Goal: Task Accomplishment & Management: Manage account settings

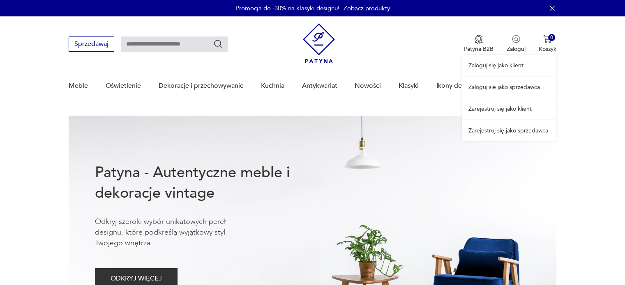
click at [511, 46] on div "Zaloguj się jako klient Zaloguj się jako sprzedawca Zarejestruj się jako klient…" at bounding box center [509, 78] width 94 height 125
click at [506, 62] on link "Zaloguj się jako klient" at bounding box center [509, 65] width 94 height 21
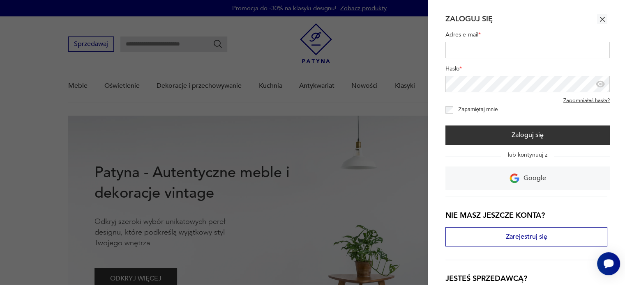
click at [493, 51] on input "Adres e-mail *" at bounding box center [527, 50] width 164 height 16
type input "**********"
click at [601, 85] on icon "button" at bounding box center [600, 84] width 2 height 2
click at [598, 21] on icon "button" at bounding box center [602, 19] width 8 height 8
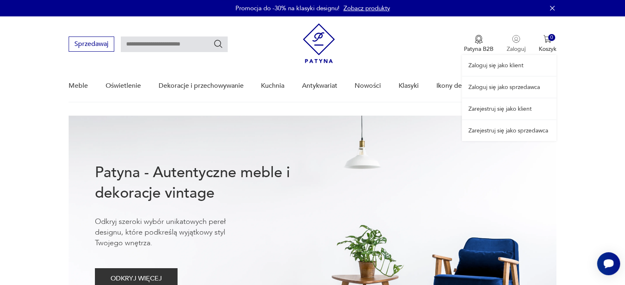
click at [514, 46] on div "Zaloguj się jako klient Zaloguj się jako sprzedawca Zarejestruj się jako klient…" at bounding box center [509, 78] width 94 height 125
click at [495, 63] on link "Zaloguj się jako klient" at bounding box center [509, 65] width 94 height 21
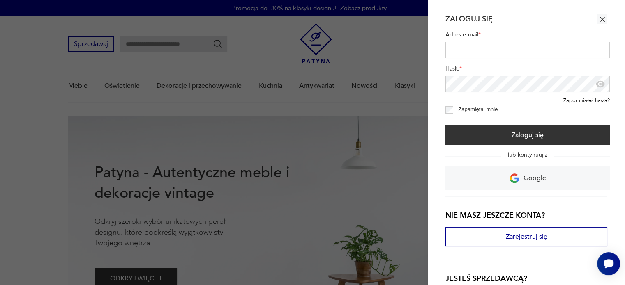
type input "**********"
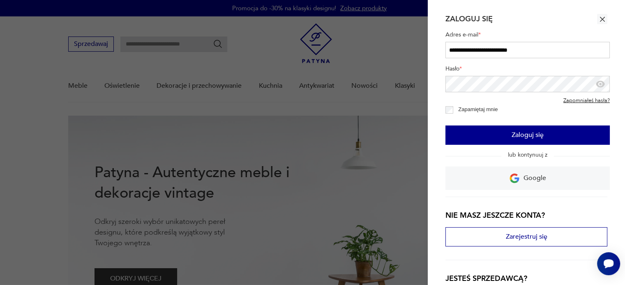
click at [511, 141] on button "Zaloguj się" at bounding box center [527, 135] width 164 height 19
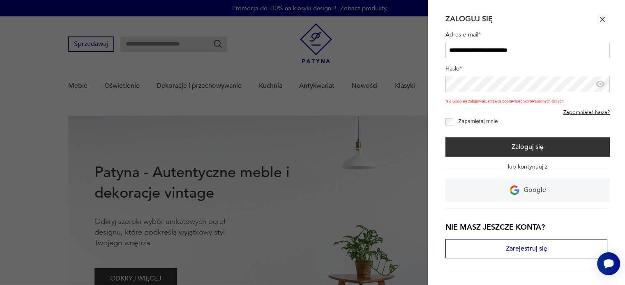
click at [601, 87] on icon "button" at bounding box center [600, 84] width 9 height 7
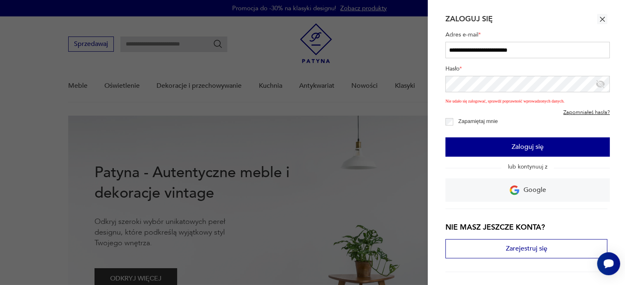
click at [498, 142] on button "Zaloguj się" at bounding box center [527, 147] width 164 height 19
click at [536, 146] on button "Zaloguj się" at bounding box center [527, 147] width 164 height 19
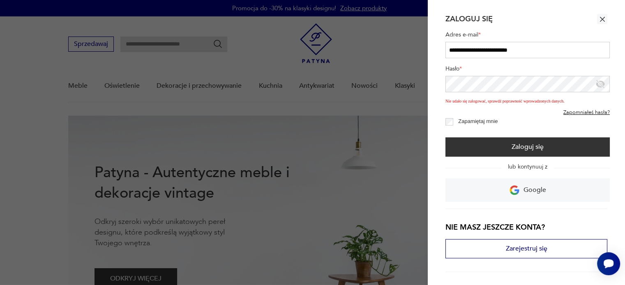
click at [589, 115] on link "Zapomniałeś hasła?" at bounding box center [586, 113] width 46 height 7
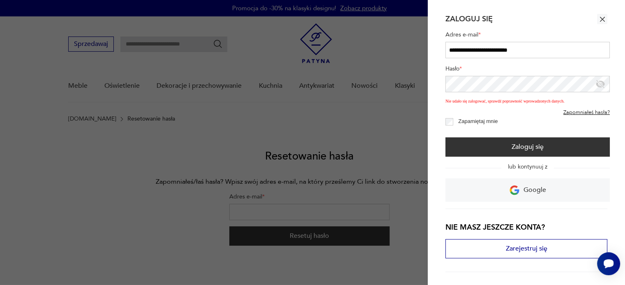
click at [513, 55] on input "**********" at bounding box center [527, 50] width 164 height 16
click at [417, 110] on div at bounding box center [312, 142] width 625 height 285
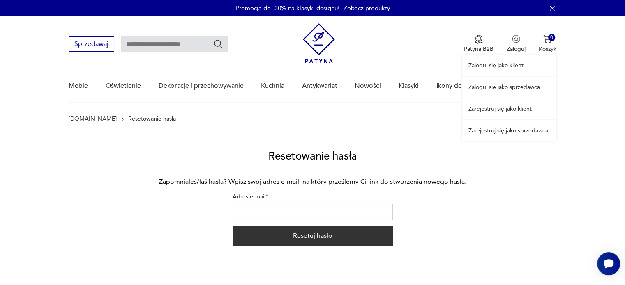
click at [518, 41] on div "Zaloguj się jako klient Zaloguj się jako sprzedawca Zarejestruj się jako klient…" at bounding box center [509, 78] width 94 height 125
click at [520, 47] on div "Zaloguj się jako klient Zaloguj się jako sprzedawca Zarejestruj się jako klient…" at bounding box center [509, 78] width 94 height 125
click at [503, 64] on link "Zaloguj się jako klient" at bounding box center [509, 65] width 94 height 21
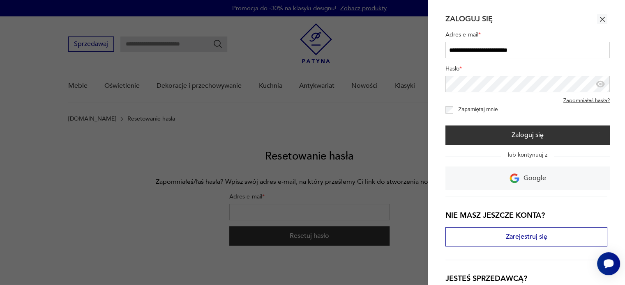
click at [575, 101] on link "Zapomniałeś hasła?" at bounding box center [586, 101] width 46 height 7
click at [577, 104] on link "Zapomniałeś hasła?" at bounding box center [586, 101] width 46 height 7
click at [584, 102] on link "Zapomniałeś hasła?" at bounding box center [586, 101] width 46 height 7
click at [562, 53] on input "**********" at bounding box center [527, 50] width 164 height 16
click at [596, 106] on div "Zapamiętaj mnie" at bounding box center [527, 110] width 164 height 8
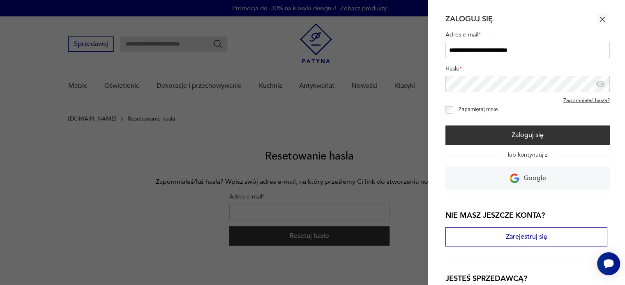
click at [597, 100] on link "Zapomniałeś hasła?" at bounding box center [586, 101] width 46 height 7
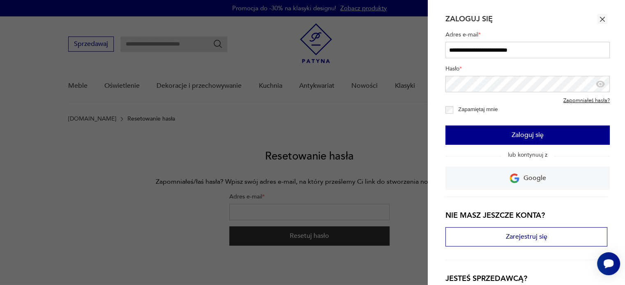
click at [535, 127] on button "Zaloguj się" at bounding box center [527, 135] width 164 height 19
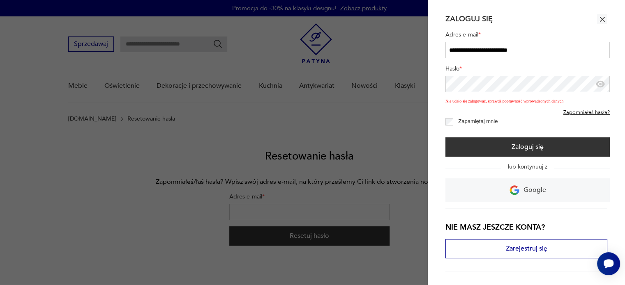
click at [581, 113] on link "Zapomniałeś hasła?" at bounding box center [586, 113] width 46 height 7
click at [593, 113] on link "Zapomniałeś hasła?" at bounding box center [586, 113] width 46 height 7
click at [573, 119] on div "Zapamiętaj mnie" at bounding box center [527, 122] width 164 height 8
click at [573, 117] on form "**********" at bounding box center [527, 90] width 164 height 133
click at [574, 113] on link "Zapomniałeś hasła?" at bounding box center [586, 113] width 46 height 7
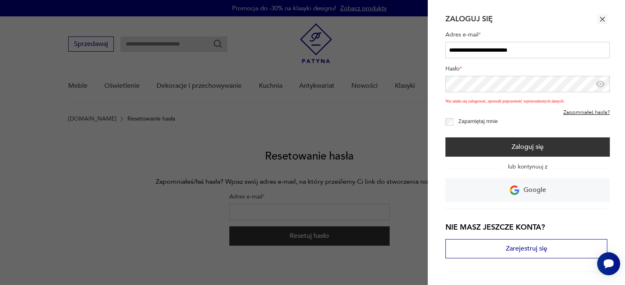
click at [457, 115] on div "Zapomniałeś hasła?" at bounding box center [527, 111] width 164 height 10
click at [600, 15] on button "button" at bounding box center [602, 19] width 10 height 10
